Goal: Task Accomplishment & Management: Use online tool/utility

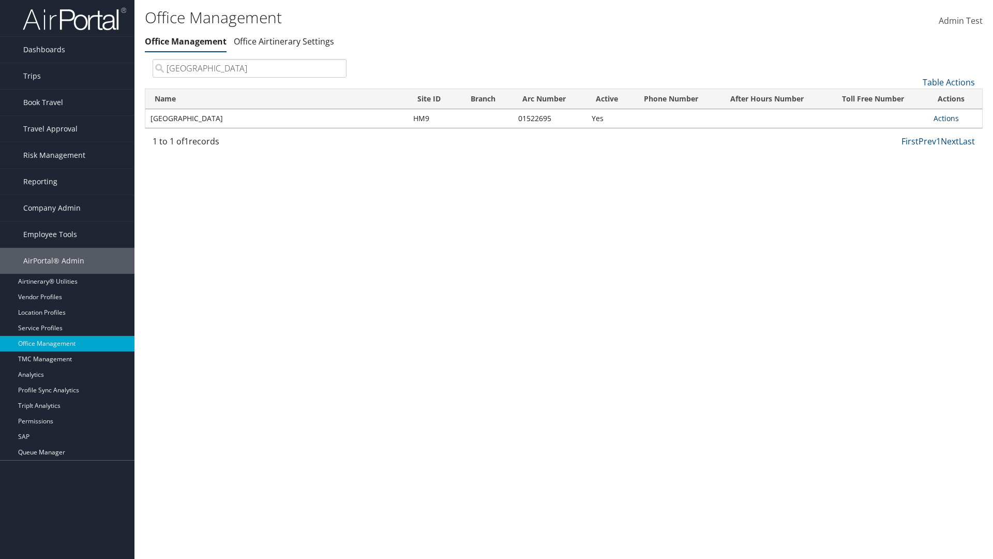
type input "[GEOGRAPHIC_DATA]"
click at [946, 118] on link "Actions" at bounding box center [946, 118] width 25 height 10
click at [912, 221] on link "Manage Office Queues" at bounding box center [912, 222] width 87 height 18
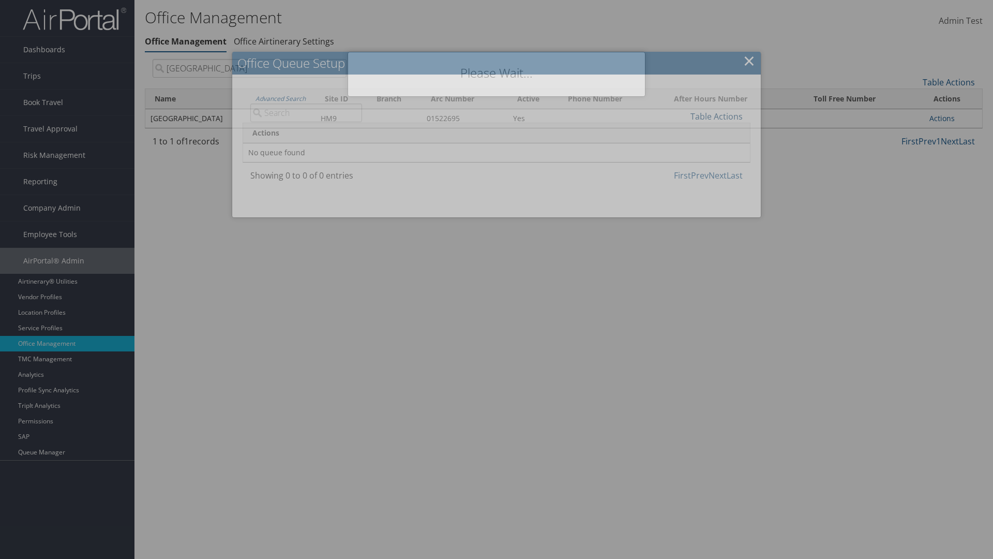
click at [717, 116] on link "Table Actions" at bounding box center [717, 116] width 52 height 11
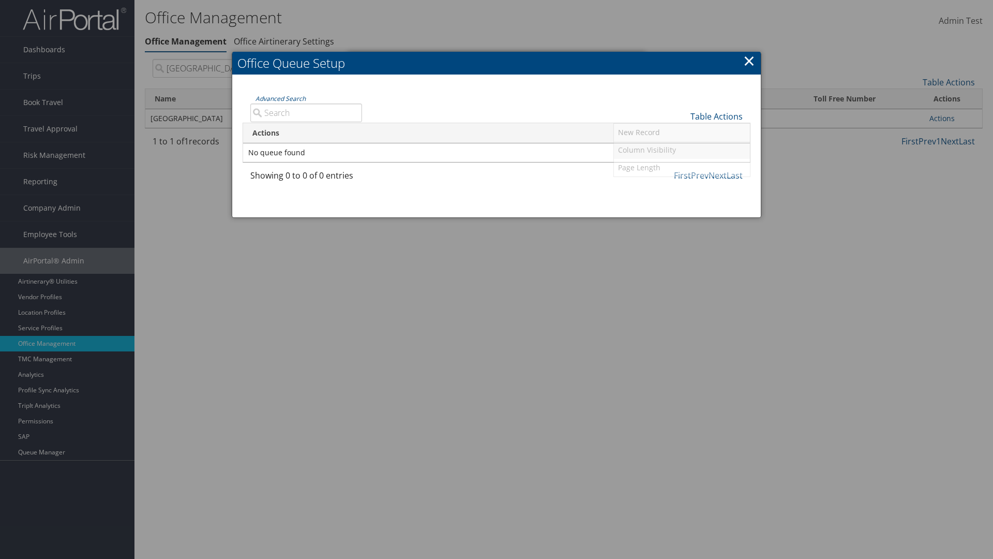
click at [682, 150] on link "Column Visibility" at bounding box center [682, 150] width 136 height 18
